Goal: Find specific page/section: Find specific page/section

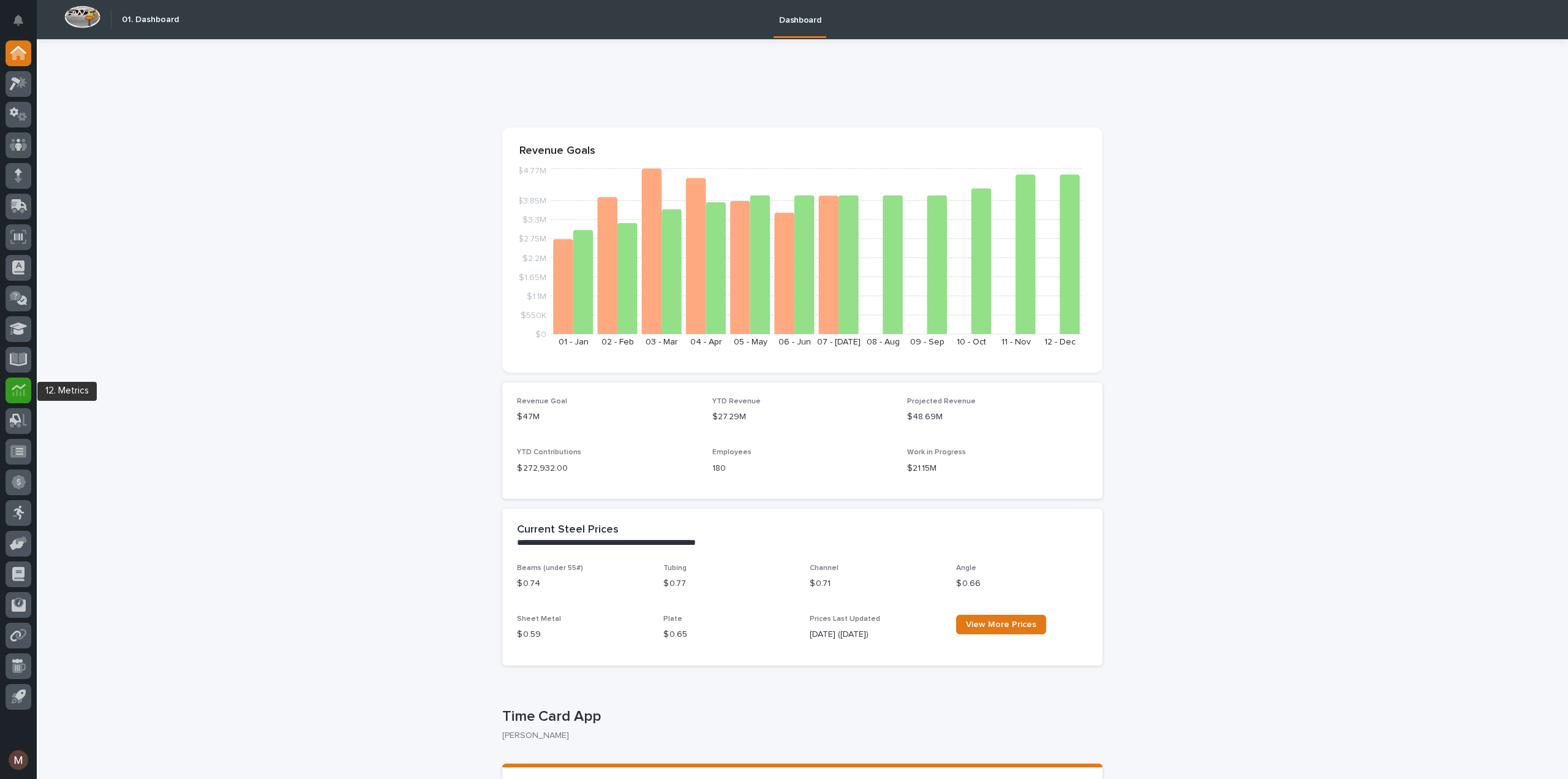
click at [18, 386] on icon at bounding box center [18, 386] width 14 height 6
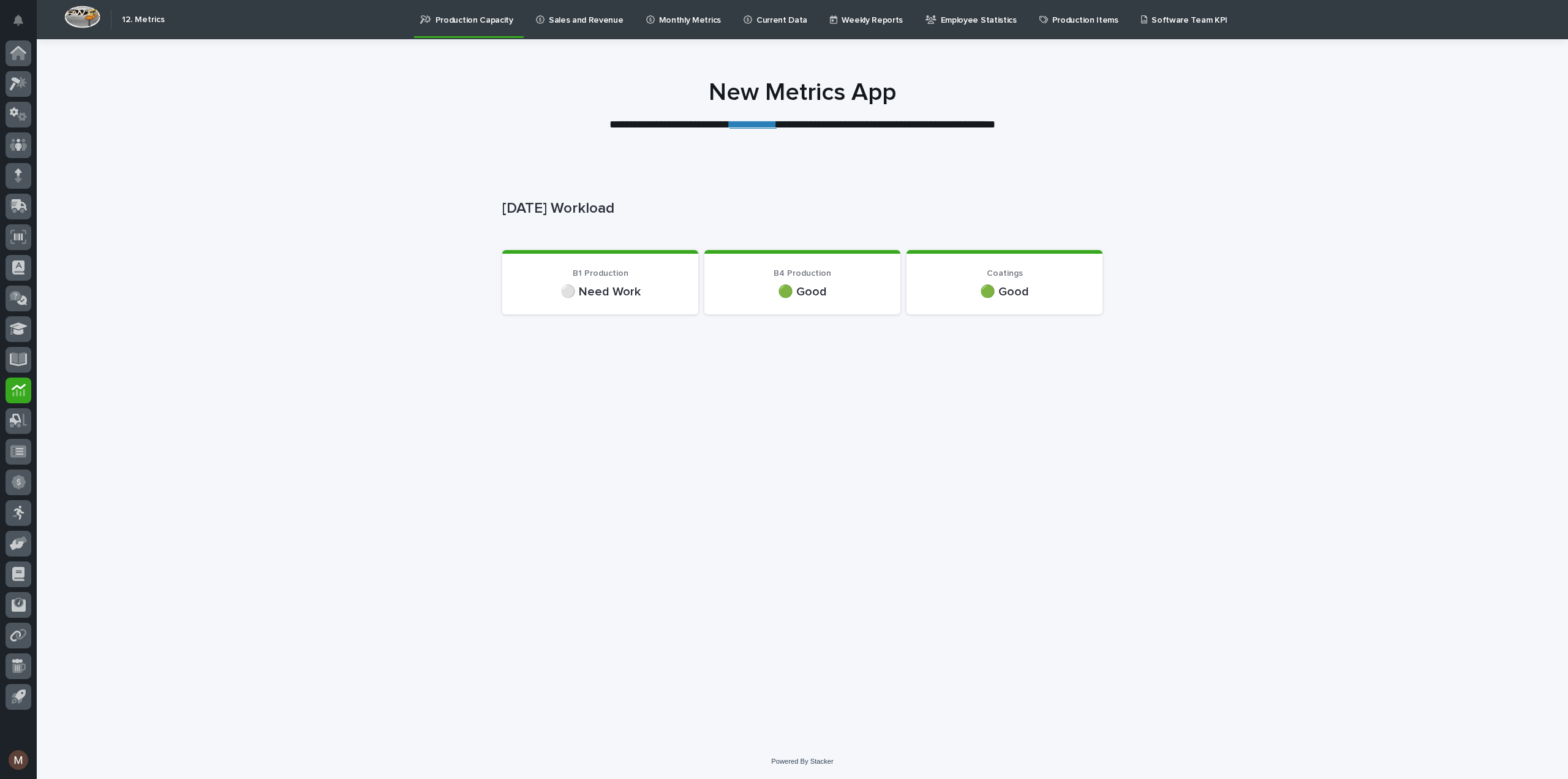
click at [755, 126] on link "**********" at bounding box center [753, 124] width 47 height 11
